Goal: Information Seeking & Learning: Find specific page/section

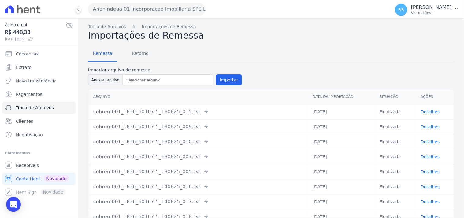
click at [119, 13] on button "Ananindeua 01 Incorporacao Imobiliaria SPE LTDA" at bounding box center [146, 9] width 117 height 12
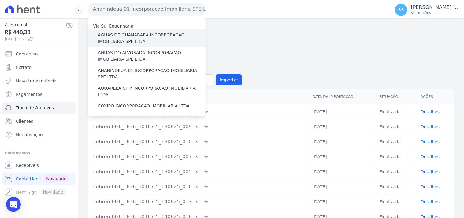
click at [104, 37] on label "AGUAS DE GUANABARA INCORPORACAO IMOBILIARIA SPE LTDA" at bounding box center [152, 38] width 108 height 13
click at [0, 0] on input "AGUAS DE GUANABARA INCORPORACAO IMOBILIARIA SPE LTDA" at bounding box center [0, 0] width 0 height 0
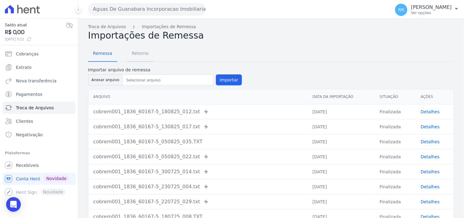
click at [137, 56] on span "Retorno" at bounding box center [140, 53] width 24 height 12
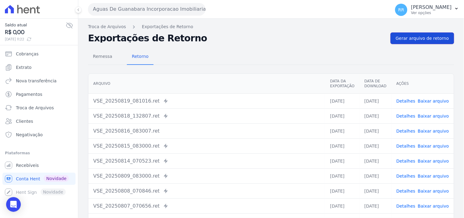
click at [423, 41] on span "Gerar arquivo de retorno" at bounding box center [421, 38] width 53 height 6
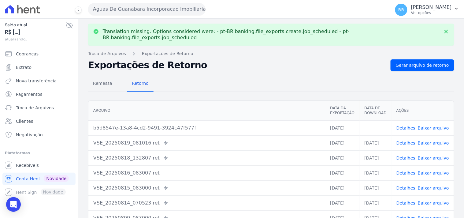
click at [430, 125] on link "Baixar arquivo" at bounding box center [432, 127] width 31 height 5
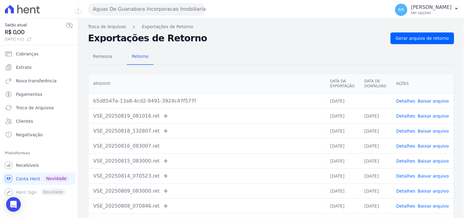
click at [141, 15] on div "Aguas De Guanabara Incorporacao Imobiliaria SPE LTDA Via Sul Engenharia AGUAS D…" at bounding box center [237, 9] width 299 height 19
click at [143, 11] on button "Aguas De Guanabara Incorporacao Imobiliaria SPE LTDA" at bounding box center [146, 9] width 117 height 12
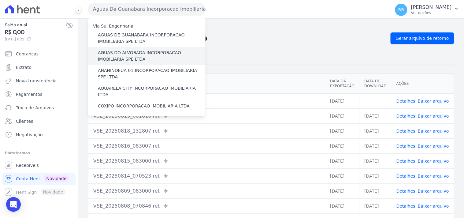
click at [112, 53] on label "AGUAS DO ALVORADA INCORPORACAO IMOBILIARIA SPE LTDA" at bounding box center [152, 56] width 108 height 13
click at [0, 0] on input "AGUAS DO ALVORADA INCORPORACAO IMOBILIARIA SPE LTDA" at bounding box center [0, 0] width 0 height 0
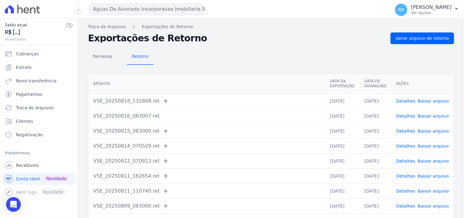
click at [405, 32] on div "Troca de Arquivos Exportações de Retorno Exportações de Retorno Gerar arquivo d…" at bounding box center [270, 144] width 385 height 251
click at [405, 35] on span "Gerar arquivo de retorno" at bounding box center [421, 38] width 53 height 6
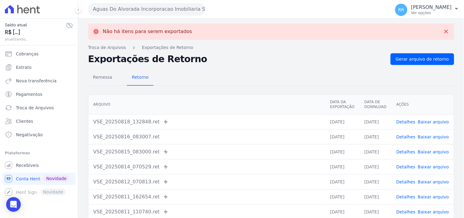
click at [130, 13] on button "Aguas Do Alvorada Incorporacao Imobiliaria SPE LTDA" at bounding box center [146, 9] width 117 height 12
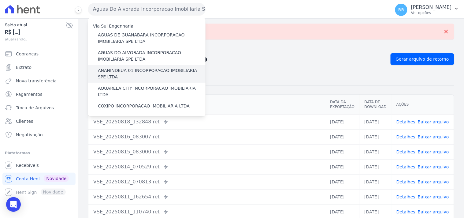
click at [127, 72] on label "ANANINDEUA 01 INCORPORACAO IMOBILIARIA SPE LTDA" at bounding box center [152, 73] width 108 height 13
click at [0, 0] on input "ANANINDEUA 01 INCORPORACAO IMOBILIARIA SPE LTDA" at bounding box center [0, 0] width 0 height 0
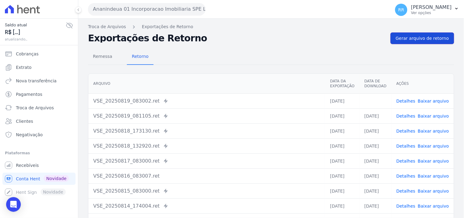
click at [409, 41] on span "Gerar arquivo de retorno" at bounding box center [421, 38] width 53 height 6
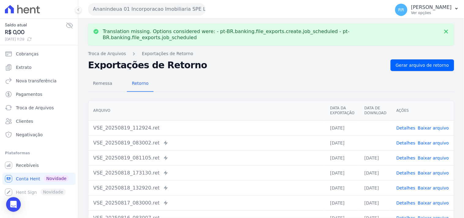
click at [428, 140] on link "Baixar arquivo" at bounding box center [432, 142] width 31 height 5
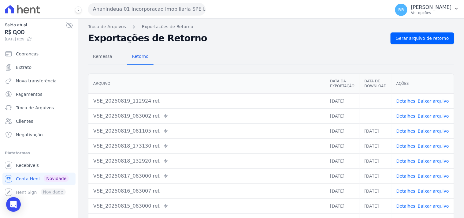
click at [428, 98] on link "Baixar arquivo" at bounding box center [432, 100] width 31 height 5
click at [415, 41] on span "Gerar arquivo de retorno" at bounding box center [421, 38] width 53 height 6
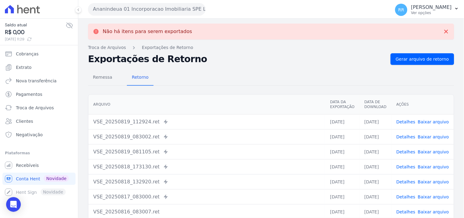
click at [157, 11] on button "Ananindeua 01 Incorporacao Imobiliaria SPE LTDA" at bounding box center [146, 9] width 117 height 12
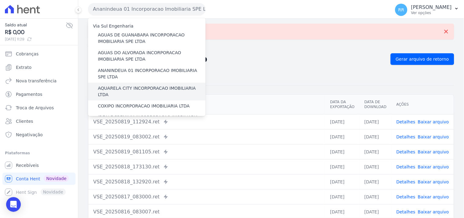
click at [132, 87] on label "AQUARELA CITY INCORPORACAO IMOBILIARIA LTDA" at bounding box center [152, 91] width 108 height 13
click at [0, 0] on input "AQUARELA CITY INCORPORACAO IMOBILIARIA LTDA" at bounding box center [0, 0] width 0 height 0
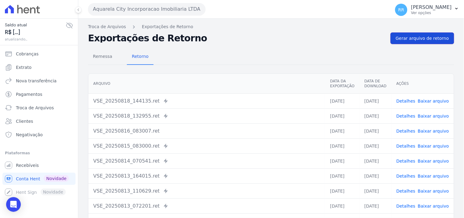
click at [394, 43] on link "Gerar arquivo de retorno" at bounding box center [422, 38] width 64 height 12
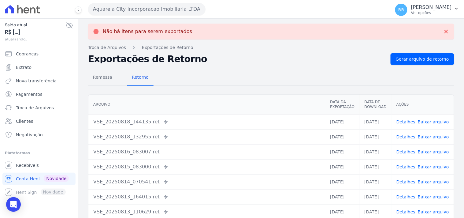
click at [147, 12] on button "Aquarela City Incorporacao Imobiliaria LTDA" at bounding box center [146, 9] width 117 height 12
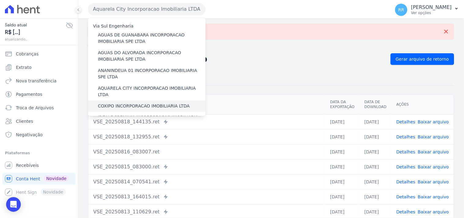
click at [121, 103] on label "COXIPO INCORPORACAO IMOBILIARIA LTDA" at bounding box center [144, 106] width 92 height 6
click at [0, 0] on input "COXIPO INCORPORACAO IMOBILIARIA LTDA" at bounding box center [0, 0] width 0 height 0
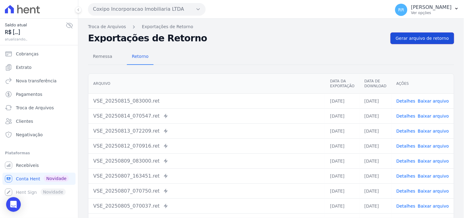
click at [407, 42] on link "Gerar arquivo de retorno" at bounding box center [422, 38] width 64 height 12
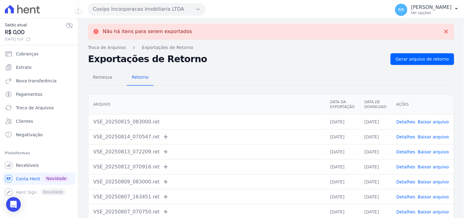
click at [155, 10] on button "Coxipo Incorporacao Imobiliaria LTDA" at bounding box center [146, 9] width 117 height 12
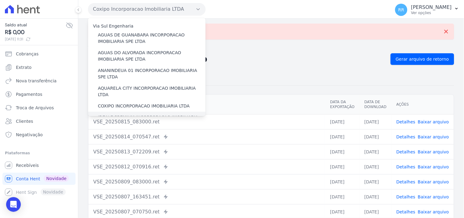
click at [122, 114] on label "IDEALE PREMIUM INCORPORACAO IMOBILIARIA LTDA" at bounding box center [152, 120] width 108 height 13
click at [0, 0] on input "IDEALE PREMIUM INCORPORACAO IMOBILIARIA LTDA" at bounding box center [0, 0] width 0 height 0
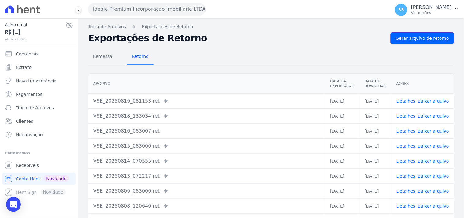
click at [406, 41] on link "Gerar arquivo de retorno" at bounding box center [422, 38] width 64 height 12
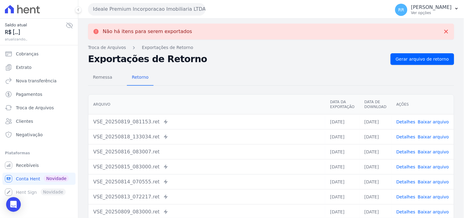
click at [178, 11] on button "Ideale Premium Incorporacao Imobiliaria LTDA" at bounding box center [146, 9] width 117 height 12
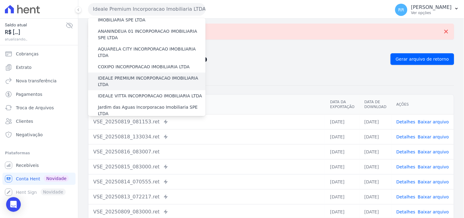
scroll to position [45, 0]
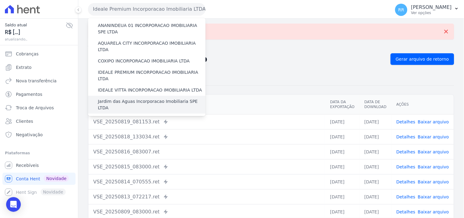
click at [123, 98] on label "Jardim das Aguas Incorporacao Imobiliaria SPE LTDA" at bounding box center [152, 104] width 108 height 13
click at [0, 0] on input "Jardim das Aguas Incorporacao Imobiliaria SPE LTDA" at bounding box center [0, 0] width 0 height 0
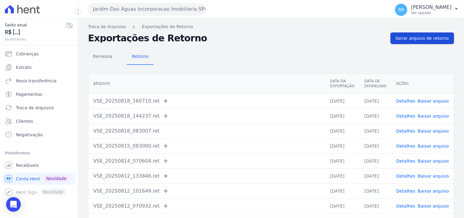
click at [421, 41] on span "Gerar arquivo de retorno" at bounding box center [421, 38] width 53 height 6
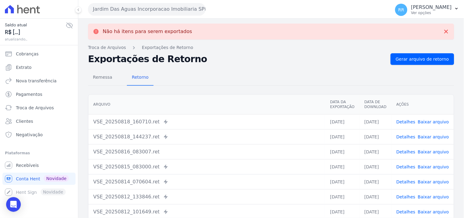
click at [130, 8] on button "Jardim Das Aguas Incorporacao Imobiliaria SPE LTDA" at bounding box center [146, 9] width 117 height 12
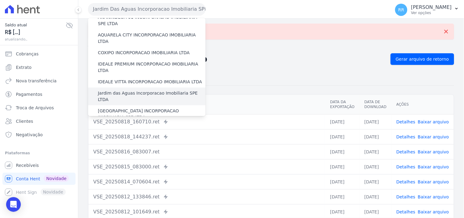
scroll to position [57, 0]
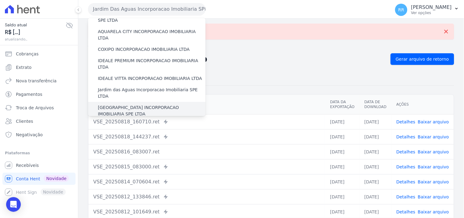
click at [132, 104] on label "[GEOGRAPHIC_DATA] INCORPORACAO IMOBILIARIA SPE LTDA" at bounding box center [152, 110] width 108 height 13
click at [0, 0] on input "[GEOGRAPHIC_DATA] INCORPORACAO IMOBILIARIA SPE LTDA" at bounding box center [0, 0] width 0 height 0
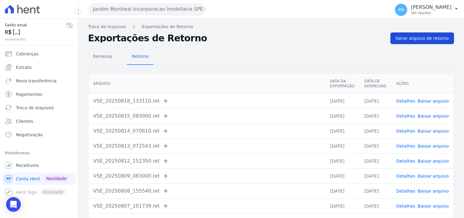
click at [418, 38] on span "Gerar arquivo de retorno" at bounding box center [421, 38] width 53 height 6
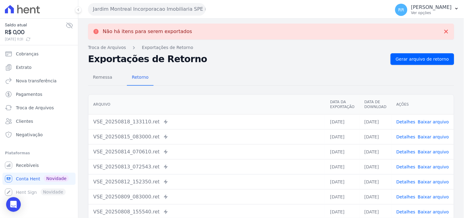
click at [151, 9] on button "Jardim Montreal Incorporacao Imobiliaria SPE LTDA" at bounding box center [146, 9] width 117 height 12
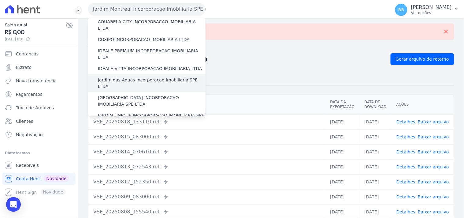
scroll to position [68, 0]
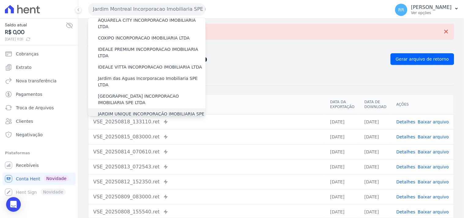
click at [120, 111] on label "JARDIM UNIQUE INCORPORAÇÃO IMOBILIARIA SPE LTDA" at bounding box center [152, 117] width 108 height 13
click at [0, 0] on input "JARDIM UNIQUE INCORPORAÇÃO IMOBILIARIA SPE LTDA" at bounding box center [0, 0] width 0 height 0
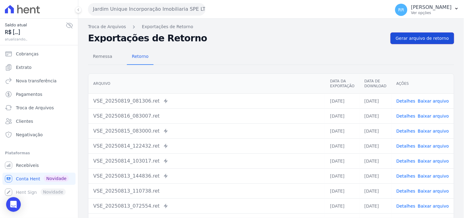
click at [415, 42] on link "Gerar arquivo de retorno" at bounding box center [422, 38] width 64 height 12
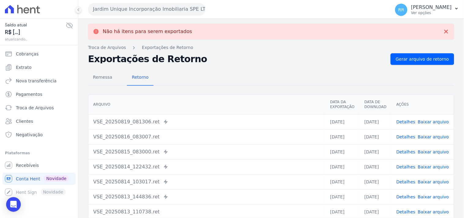
click at [158, 7] on button "Jardim Unique Incorporação Imobiliaria SPE LTDA" at bounding box center [146, 9] width 117 height 12
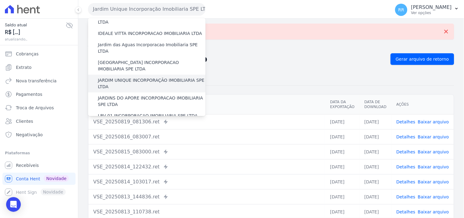
scroll to position [102, 0]
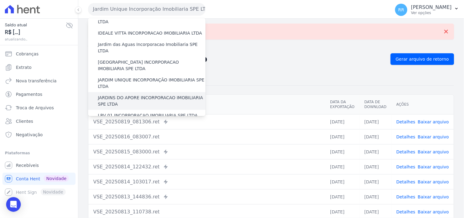
click at [128, 94] on label "JARDINS DO APORE INCORPORACAO IMOBILIARIA SPE LTDA" at bounding box center [152, 100] width 108 height 13
click at [0, 0] on input "JARDINS DO APORE INCORPORACAO IMOBILIARIA SPE LTDA" at bounding box center [0, 0] width 0 height 0
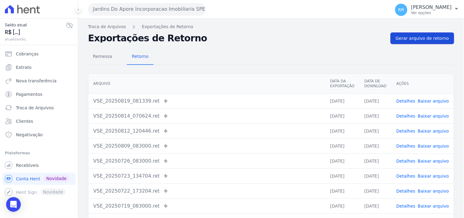
click at [419, 41] on link "Gerar arquivo de retorno" at bounding box center [422, 38] width 64 height 12
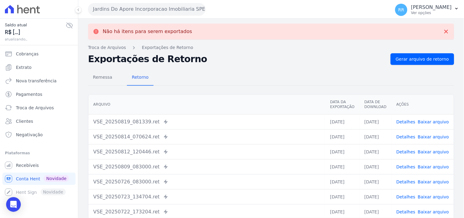
click at [172, 13] on button "Jardins Do Apore Incorporacao Imobiliaria SPE LTDA" at bounding box center [146, 9] width 117 height 12
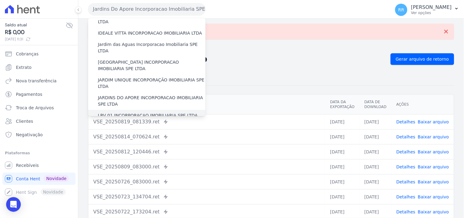
click at [119, 112] on label "LRV 01 INCORPORACAO IMOBILIARIA SPE LTDA" at bounding box center [148, 115] width 100 height 6
click at [0, 0] on input "LRV 01 INCORPORACAO IMOBILIARIA SPE LTDA" at bounding box center [0, 0] width 0 height 0
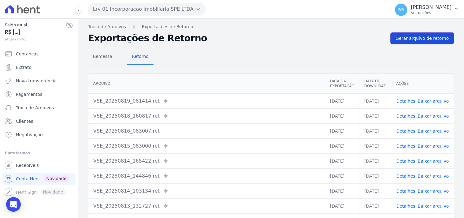
click at [417, 40] on span "Gerar arquivo de retorno" at bounding box center [421, 38] width 53 height 6
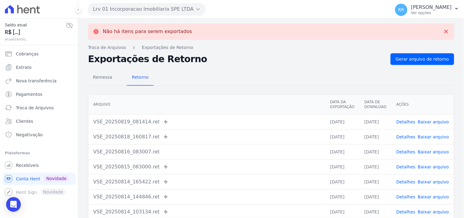
click at [116, 11] on button "Lrv 01 Incorporacao Imobiliaria SPE LTDA" at bounding box center [146, 9] width 117 height 12
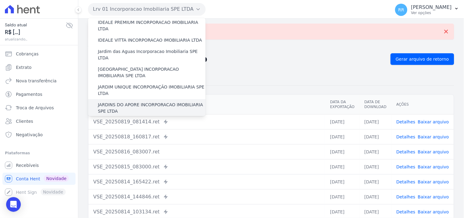
scroll to position [147, 0]
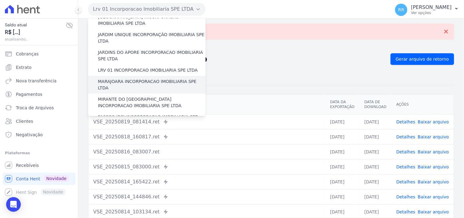
click at [128, 78] on label "MARAJOARA INCORPORACAO IMOBILIARIA SPE LTDA" at bounding box center [152, 84] width 108 height 13
click at [0, 0] on input "MARAJOARA INCORPORACAO IMOBILIARIA SPE LTDA" at bounding box center [0, 0] width 0 height 0
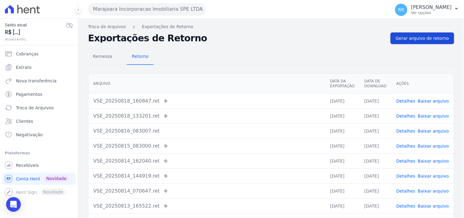
click at [426, 37] on span "Gerar arquivo de retorno" at bounding box center [421, 38] width 53 height 6
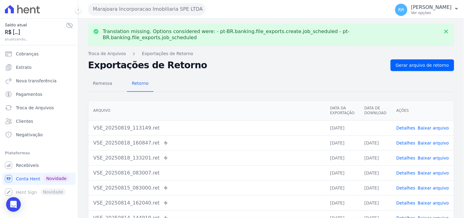
click at [435, 125] on link "Baixar arquivo" at bounding box center [432, 127] width 31 height 5
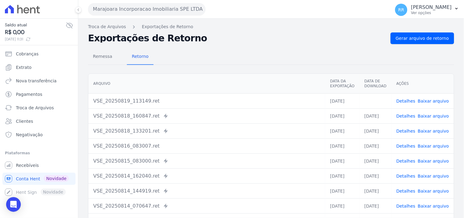
click at [435, 120] on td "Detalhes Baixar arquivo" at bounding box center [422, 115] width 62 height 15
click at [426, 102] on link "Baixar arquivo" at bounding box center [432, 100] width 31 height 5
click at [117, 8] on button "Marajoara Incorporacao Imobiliaria SPE LTDA" at bounding box center [146, 9] width 117 height 12
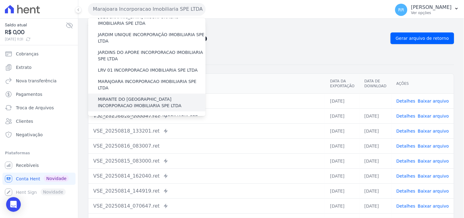
click at [119, 96] on label "MIRANTE DO [GEOGRAPHIC_DATA] INCORPORACAO IMOBILIARIA SPE LTDA" at bounding box center [152, 102] width 108 height 13
click at [0, 0] on input "MIRANTE DO [GEOGRAPHIC_DATA] INCORPORACAO IMOBILIARIA SPE LTDA" at bounding box center [0, 0] width 0 height 0
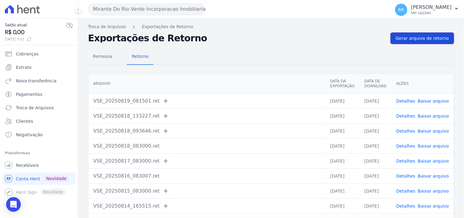
click at [439, 41] on span "Gerar arquivo de retorno" at bounding box center [421, 38] width 53 height 6
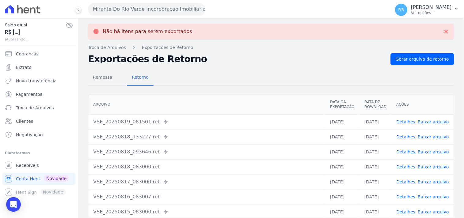
click at [164, 12] on button "Mirante Do Rio Verde Incorporacao Imobiliaria SPE LTDA" at bounding box center [146, 9] width 117 height 12
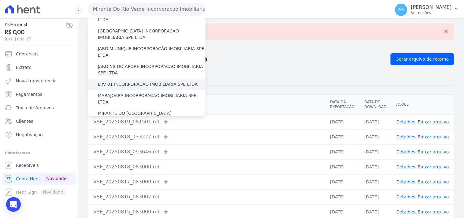
scroll to position [136, 0]
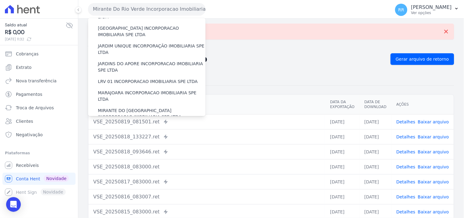
click at [117, 125] on label "PASSOS (PC) INCORPORACAO IMOBILIARIA SPE LTDA" at bounding box center [152, 131] width 108 height 13
click at [0, 0] on input "PASSOS (PC) INCORPORACAO IMOBILIARIA SPE LTDA" at bounding box center [0, 0] width 0 height 0
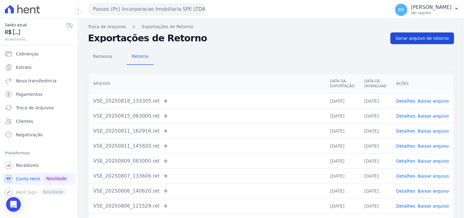
click at [398, 37] on span "Gerar arquivo de retorno" at bounding box center [421, 38] width 53 height 6
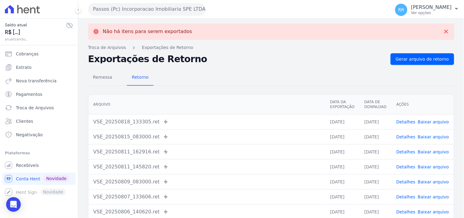
click at [111, 10] on button "Passos (Pc) Incorporacao Imobiliaria SPE LTDA" at bounding box center [146, 9] width 117 height 12
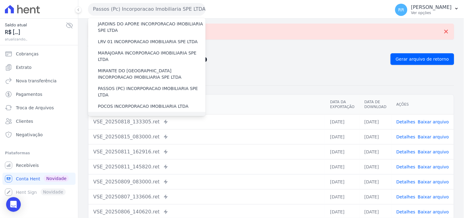
scroll to position [181, 0]
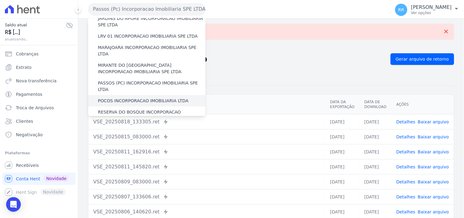
click at [129, 97] on label "POCOS INCORPORACAO IMOBILIARIA LTDA" at bounding box center [143, 100] width 90 height 6
click at [0, 0] on input "POCOS INCORPORACAO IMOBILIARIA LTDA" at bounding box center [0, 0] width 0 height 0
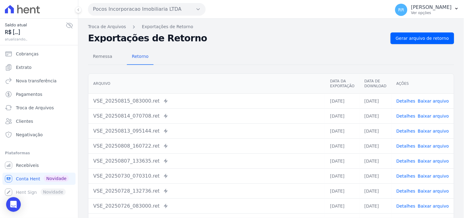
click at [419, 44] on div "Remessa Retorno [GEOGRAPHIC_DATA] Data da Exportação Data de Download Ações VSE…" at bounding box center [271, 154] width 366 height 221
click at [423, 39] on span "Gerar arquivo de retorno" at bounding box center [421, 38] width 53 height 6
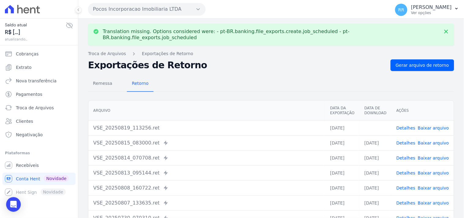
click at [428, 125] on link "Baixar arquivo" at bounding box center [432, 127] width 31 height 5
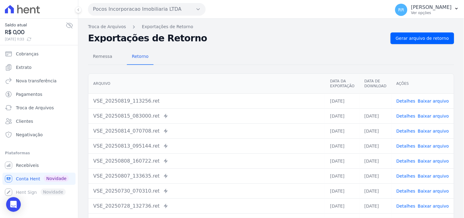
click at [280, 42] on h2 "Exportações de Retorno" at bounding box center [236, 38] width 297 height 9
click at [178, 13] on button "Pocos Incorporacao Imobiliaria LTDA" at bounding box center [146, 9] width 117 height 12
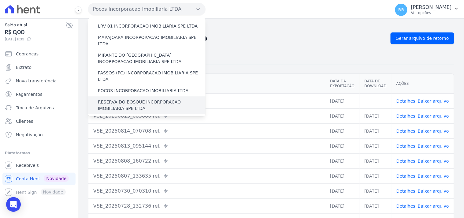
scroll to position [193, 0]
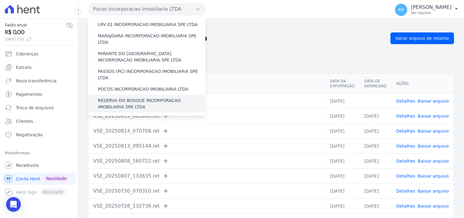
click at [127, 97] on label "RESERVA DO BOSQUE INCORPORACAO IMOBILIARIA SPE LTDA" at bounding box center [152, 103] width 108 height 13
click at [0, 0] on input "RESERVA DO BOSQUE INCORPORACAO IMOBILIARIA SPE LTDA" at bounding box center [0, 0] width 0 height 0
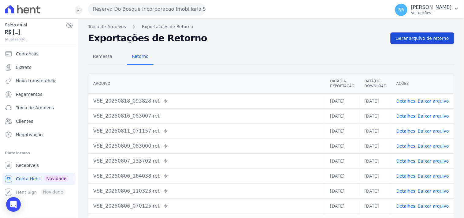
click at [398, 37] on span "Gerar arquivo de retorno" at bounding box center [421, 38] width 53 height 6
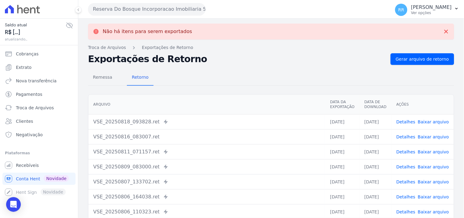
click at [135, 7] on button "Reserva Do Bosque Incorporacao Imobiliaria SPE LTDA" at bounding box center [146, 9] width 117 height 12
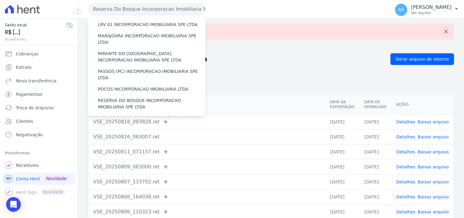
scroll to position [215, 0]
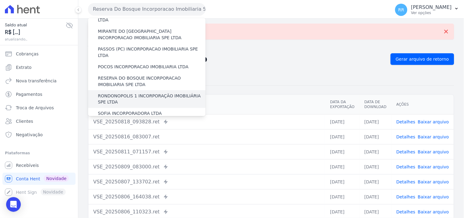
click at [142, 93] on label "RONDONOPOLIS 1 INCORPORAÇÃO IMOBILIÁRIA SPE LTDA" at bounding box center [152, 99] width 108 height 13
click at [0, 0] on input "RONDONOPOLIS 1 INCORPORAÇÃO IMOBILIÁRIA SPE LTDA" at bounding box center [0, 0] width 0 height 0
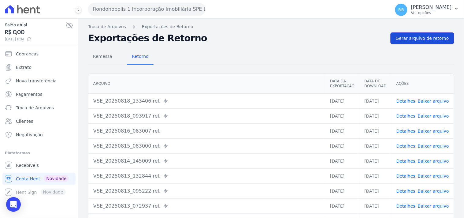
click at [421, 42] on link "Gerar arquivo de retorno" at bounding box center [422, 38] width 64 height 12
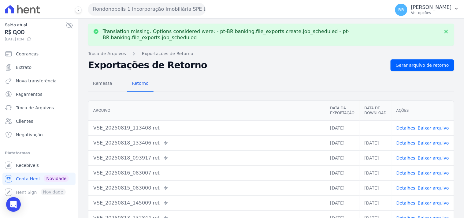
click at [440, 125] on link "Baixar arquivo" at bounding box center [432, 127] width 31 height 5
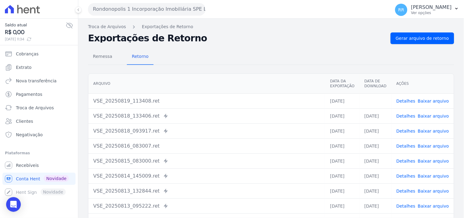
click at [271, 61] on div "Remessa Retorno" at bounding box center [271, 57] width 366 height 16
click at [203, 53] on div "Remessa Retorno" at bounding box center [271, 57] width 366 height 16
click at [180, 11] on button "Rondonopolis 1 Incorporação Imobiliária SPE LTDA" at bounding box center [146, 9] width 117 height 12
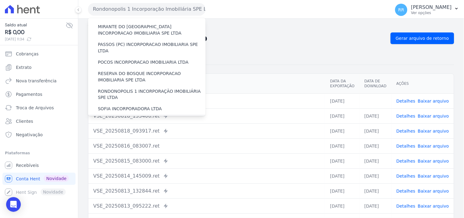
scroll to position [226, 0]
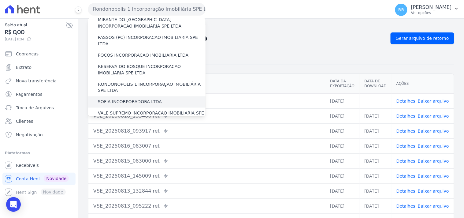
click at [127, 99] on label "SOFIA INCORPORADORA LTDA" at bounding box center [130, 102] width 64 height 6
click at [0, 0] on input "SOFIA INCORPORADORA LTDA" at bounding box center [0, 0] width 0 height 0
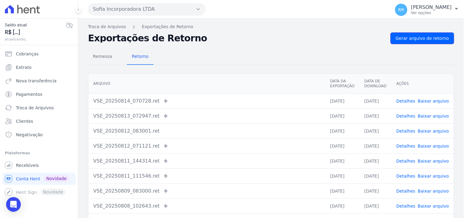
click at [413, 39] on span "Gerar arquivo de retorno" at bounding box center [421, 38] width 53 height 6
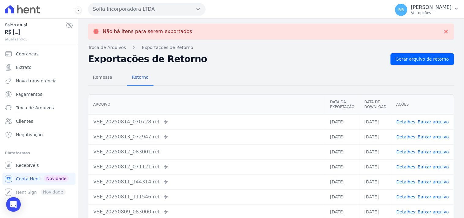
click at [118, 10] on button "Sofia Incorporadora LTDA" at bounding box center [146, 9] width 117 height 12
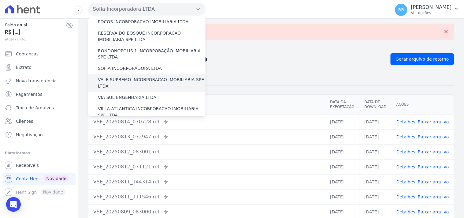
scroll to position [260, 0]
click at [119, 76] on label "VALE SUPREMO INCORPORACAO IMOBILIARIA SPE LTDA" at bounding box center [152, 82] width 108 height 13
click at [0, 0] on input "VALE SUPREMO INCORPORACAO IMOBILIARIA SPE LTDA" at bounding box center [0, 0] width 0 height 0
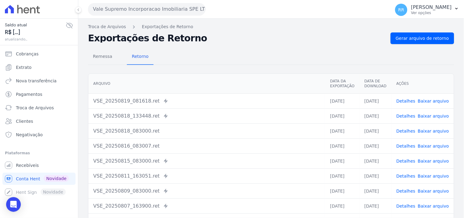
click at [440, 48] on div "Remessa Retorno [GEOGRAPHIC_DATA] Data da Exportação Data de Download Ações VSE…" at bounding box center [271, 154] width 366 height 221
click at [438, 39] on span "Gerar arquivo de retorno" at bounding box center [421, 38] width 53 height 6
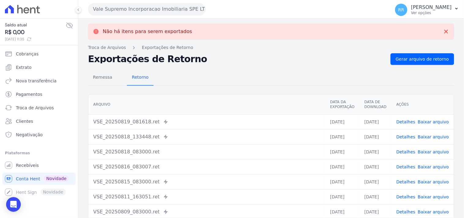
click at [109, 7] on button "Vale Supremo Incorporacao Imobiliaria SPE LTDA" at bounding box center [146, 9] width 117 height 12
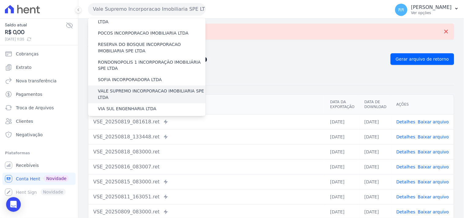
scroll to position [249, 0]
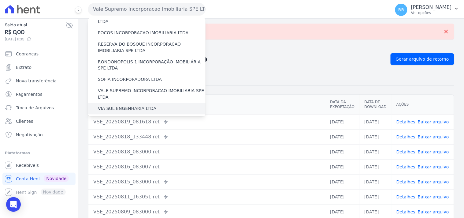
click at [125, 105] on label "VIA SUL ENGENHARIA LTDA" at bounding box center [127, 108] width 58 height 6
click at [0, 0] on input "VIA SUL ENGENHARIA LTDA" at bounding box center [0, 0] width 0 height 0
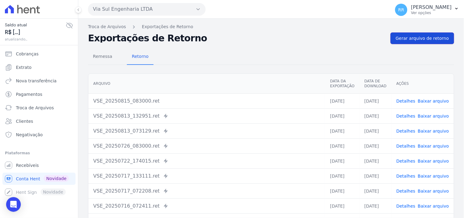
click at [406, 39] on span "Gerar arquivo de retorno" at bounding box center [421, 38] width 53 height 6
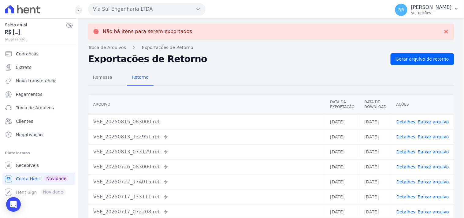
click at [124, 7] on button "Via Sul Engenharia LTDA" at bounding box center [146, 9] width 117 height 12
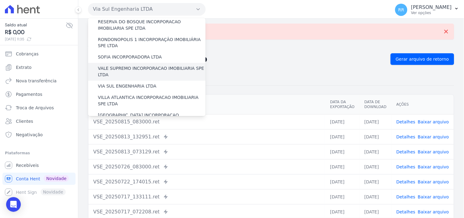
scroll to position [271, 0]
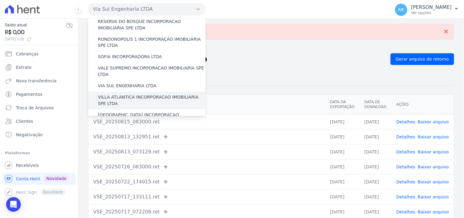
click at [126, 94] on label "VILLA ATLANTICA INCORPORACAO IMOBILIARIA SPE LTDA" at bounding box center [152, 100] width 108 height 13
click at [0, 0] on input "VILLA ATLANTICA INCORPORACAO IMOBILIARIA SPE LTDA" at bounding box center [0, 0] width 0 height 0
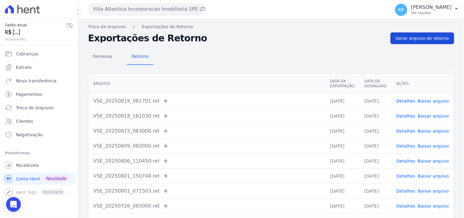
click at [406, 36] on span "Gerar arquivo de retorno" at bounding box center [421, 38] width 53 height 6
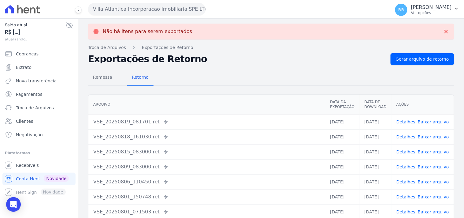
click at [110, 7] on button "Villa Atlantica Incorporacao Imobiliaria SPE LTDA" at bounding box center [146, 9] width 117 height 12
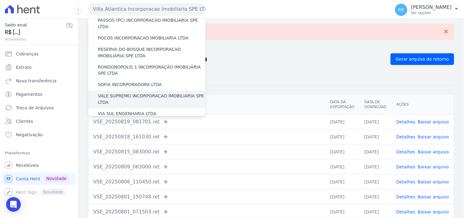
scroll to position [273, 0]
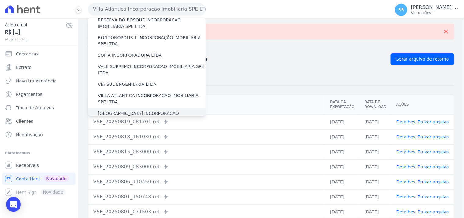
click at [120, 110] on label "[GEOGRAPHIC_DATA] INCORPORACAO IMOBILIARIA SPE LTDA" at bounding box center [152, 116] width 108 height 13
click at [0, 0] on input "[GEOGRAPHIC_DATA] INCORPORACAO IMOBILIARIA SPE LTDA" at bounding box center [0, 0] width 0 height 0
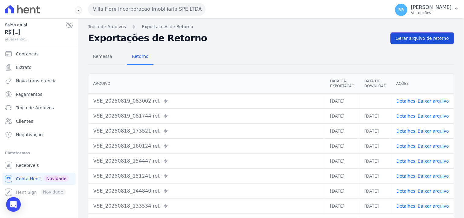
click at [417, 42] on link "Gerar arquivo de retorno" at bounding box center [422, 38] width 64 height 12
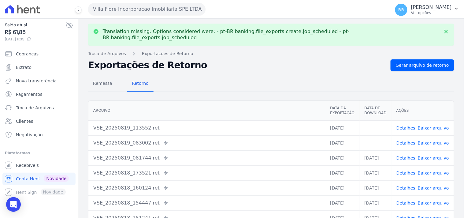
click at [426, 140] on link "Baixar arquivo" at bounding box center [432, 142] width 31 height 5
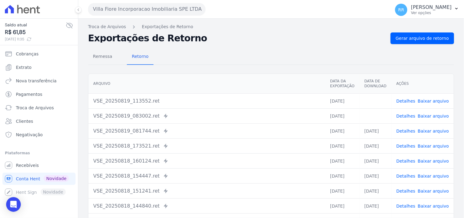
click at [252, 61] on div "Remessa Retorno" at bounding box center [271, 57] width 366 height 16
click at [427, 98] on link "Baixar arquivo" at bounding box center [432, 100] width 31 height 5
click at [261, 41] on h2 "Exportações de Retorno" at bounding box center [236, 38] width 297 height 9
click at [116, 11] on button "Villa Fiore Incorporacao Imobiliaria SPE LTDA" at bounding box center [146, 9] width 117 height 12
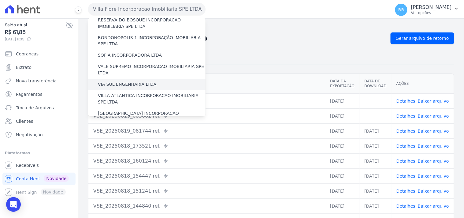
click at [134, 79] on div "VIA SUL ENGENHARIA LTDA" at bounding box center [146, 84] width 117 height 11
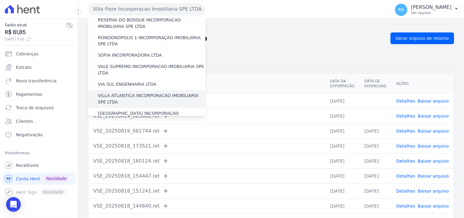
click at [134, 93] on label "VILLA ATLANTICA INCORPORACAO IMOBILIARIA SPE LTDA" at bounding box center [152, 99] width 108 height 13
click at [0, 0] on input "VILLA ATLANTICA INCORPORACAO IMOBILIARIA SPE LTDA" at bounding box center [0, 0] width 0 height 0
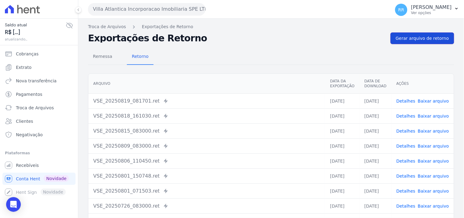
click at [413, 41] on span "Gerar arquivo de retorno" at bounding box center [421, 38] width 53 height 6
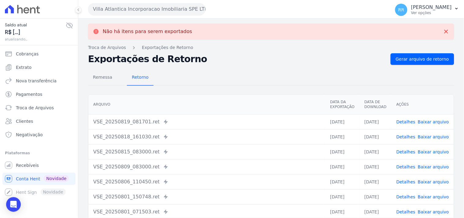
click at [428, 121] on link "Baixar arquivo" at bounding box center [432, 121] width 31 height 5
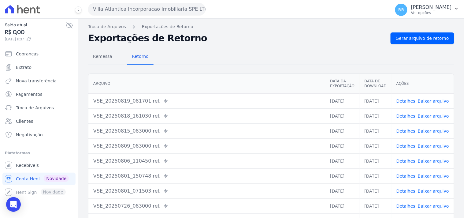
click at [210, 62] on div "Remessa Retorno" at bounding box center [271, 57] width 366 height 16
click at [149, 11] on button "Villa Atlantica Incorporacao Imobiliaria SPE LTDA" at bounding box center [146, 9] width 117 height 12
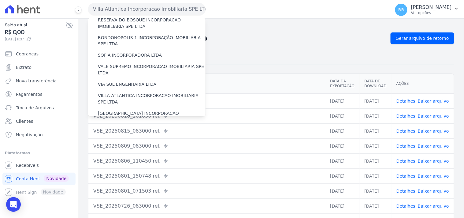
click at [119, 128] on label "VILLA TROPICAL INCORPORAÇÃO IMOBILIÁRIA SPE LTDA" at bounding box center [152, 134] width 108 height 13
click at [0, 0] on input "VILLA TROPICAL INCORPORAÇÃO IMOBILIÁRIA SPE LTDA" at bounding box center [0, 0] width 0 height 0
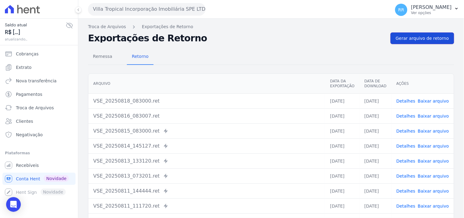
click at [419, 42] on link "Gerar arquivo de retorno" at bounding box center [422, 38] width 64 height 12
click at [22, 119] on span "Clientes" at bounding box center [24, 121] width 17 height 6
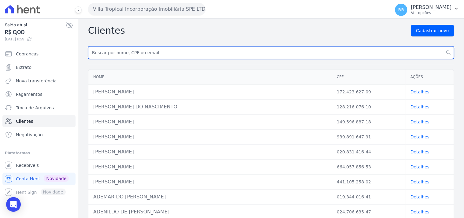
click at [147, 54] on input "text" at bounding box center [271, 52] width 366 height 13
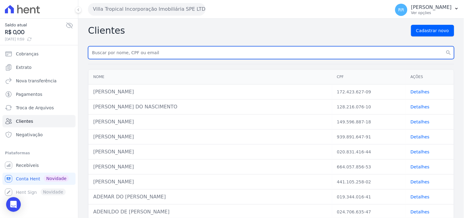
click at [112, 47] on input "text" at bounding box center [271, 52] width 366 height 13
paste input "[PERSON_NAME]"
type input "[PERSON_NAME]"
click at [443, 46] on button "search" at bounding box center [448, 52] width 11 height 13
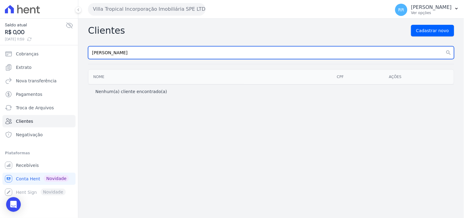
drag, startPoint x: 182, startPoint y: 54, endPoint x: 110, endPoint y: 52, distance: 71.8
click at [110, 52] on input "[PERSON_NAME]" at bounding box center [271, 52] width 366 height 13
type input "[PERSON_NAME]"
click at [443, 46] on button "search" at bounding box center [448, 52] width 11 height 13
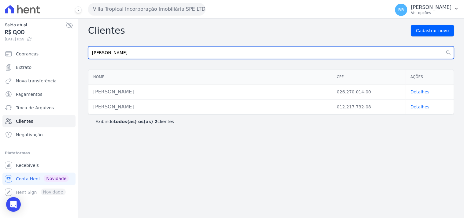
click at [121, 54] on input "[PERSON_NAME]" at bounding box center [271, 52] width 366 height 13
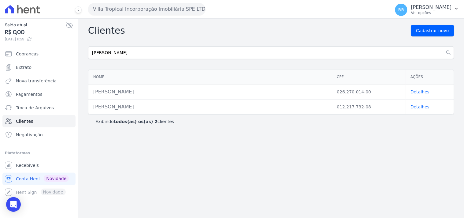
click at [144, 10] on button "Villa Tropical Incorporação Imobiliária SPE LTDA" at bounding box center [146, 9] width 117 height 12
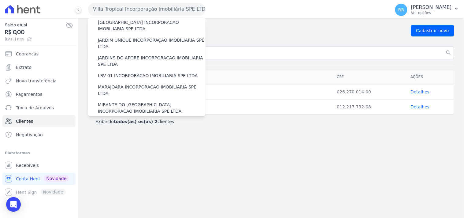
scroll to position [158, 0]
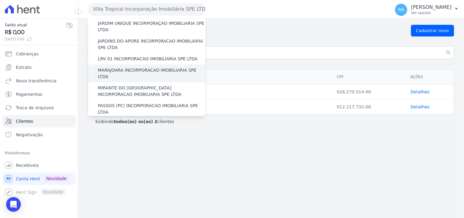
click at [127, 67] on label "MARAJOARA INCORPORACAO IMOBILIARIA SPE LTDA" at bounding box center [152, 73] width 108 height 13
click at [0, 0] on input "MARAJOARA INCORPORACAO IMOBILIARIA SPE LTDA" at bounding box center [0, 0] width 0 height 0
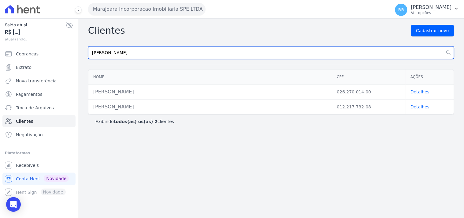
click at [146, 52] on input "[PERSON_NAME]" at bounding box center [271, 52] width 366 height 13
click at [443, 46] on button "search" at bounding box center [448, 52] width 11 height 13
drag, startPoint x: 146, startPoint y: 52, endPoint x: 62, endPoint y: 43, distance: 84.5
click at [62, 43] on div "Saldo atual R$ [...] atualizando... Cobranças Extrato Nova transferência Pagame…" at bounding box center [232, 109] width 464 height 218
type input "[PERSON_NAME]"
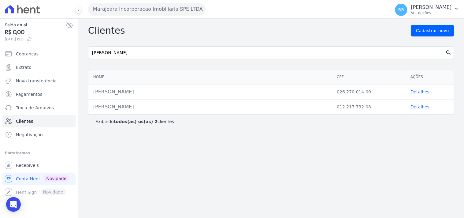
click at [454, 53] on button "search" at bounding box center [448, 52] width 11 height 13
click at [448, 53] on icon "search" at bounding box center [448, 53] width 6 height 6
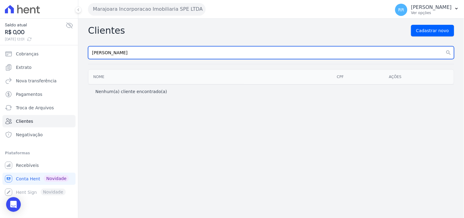
drag, startPoint x: 167, startPoint y: 53, endPoint x: 111, endPoint y: 46, distance: 56.4
click at [111, 46] on div "Clientes Cadastrar novo [PERSON_NAME] search Nome CPF Ações Nenhum(a) cliente e…" at bounding box center [270, 118] width 385 height 199
type input "R"
type input "[PERSON_NAME]"
click at [443, 46] on button "search" at bounding box center [448, 52] width 11 height 13
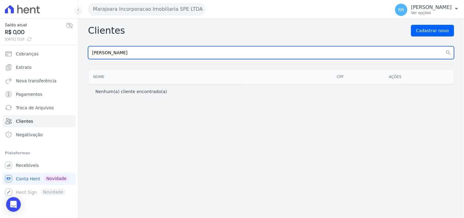
click at [443, 46] on button "search" at bounding box center [448, 52] width 11 height 13
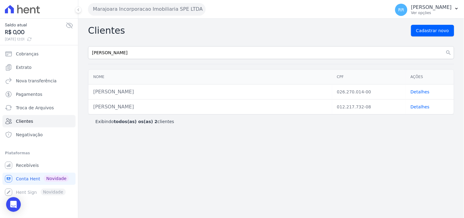
click at [424, 97] on td "Detalhes" at bounding box center [429, 91] width 48 height 15
click at [424, 94] on link "Detalhes" at bounding box center [419, 91] width 19 height 5
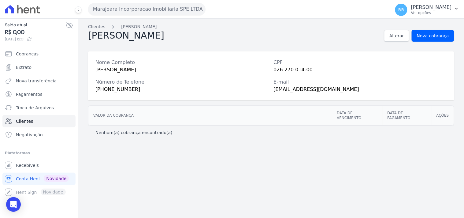
click at [340, 88] on div "[EMAIL_ADDRESS][DOMAIN_NAME]" at bounding box center [360, 89] width 173 height 7
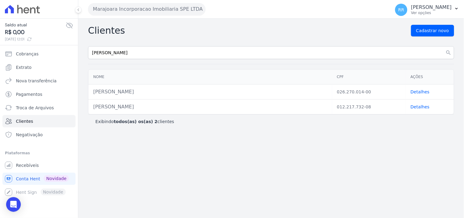
click at [332, 99] on td "012.217.732-08" at bounding box center [369, 106] width 74 height 15
drag, startPoint x: 343, startPoint y: 94, endPoint x: 361, endPoint y: 95, distance: 17.4
click at [347, 94] on td "026.270.014-00" at bounding box center [369, 91] width 74 height 15
click at [361, 95] on td "026.270.014-00" at bounding box center [369, 91] width 74 height 15
click at [146, 123] on b "todos(as) os(as) 2" at bounding box center [136, 121] width 44 height 5
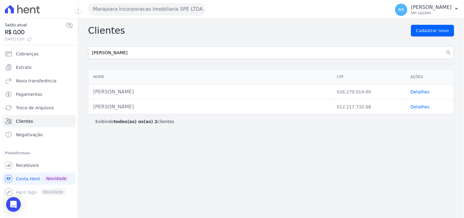
click at [175, 12] on button "Marajoara Incorporacao Imobiliaria SPE LTDA" at bounding box center [146, 9] width 117 height 12
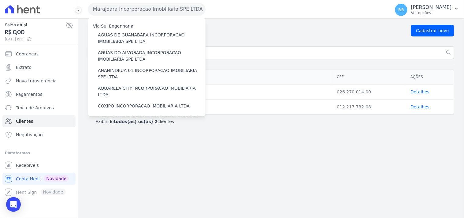
click at [280, 23] on div "Clientes Cadastrar novo [PERSON_NAME] search Nome CPF Ações [PERSON_NAME] 026.2…" at bounding box center [270, 118] width 385 height 199
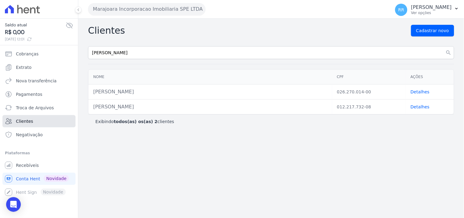
click at [13, 121] on link "Clientes" at bounding box center [38, 121] width 73 height 12
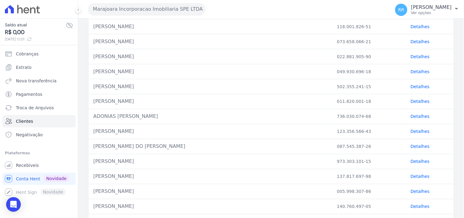
scroll to position [269, 0]
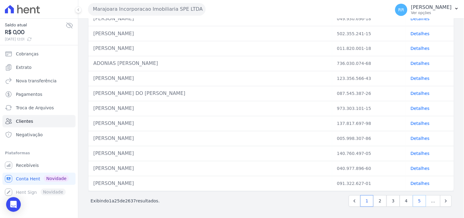
click at [414, 200] on link "5" at bounding box center [419, 201] width 13 height 12
click at [440, 205] on link "Next" at bounding box center [446, 201] width 12 height 12
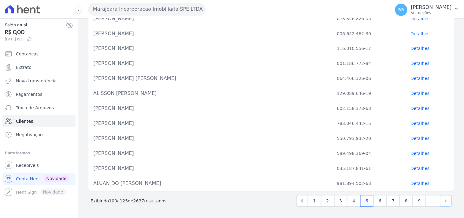
click at [440, 205] on link "Next" at bounding box center [446, 201] width 12 height 12
click at [411, 203] on link "10" at bounding box center [418, 201] width 16 height 12
